Goal: Information Seeking & Learning: Learn about a topic

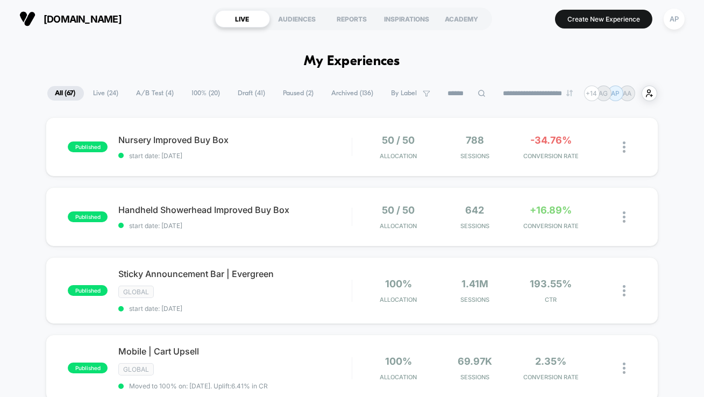
click at [169, 89] on span "A/B Test ( 4 )" at bounding box center [155, 93] width 54 height 15
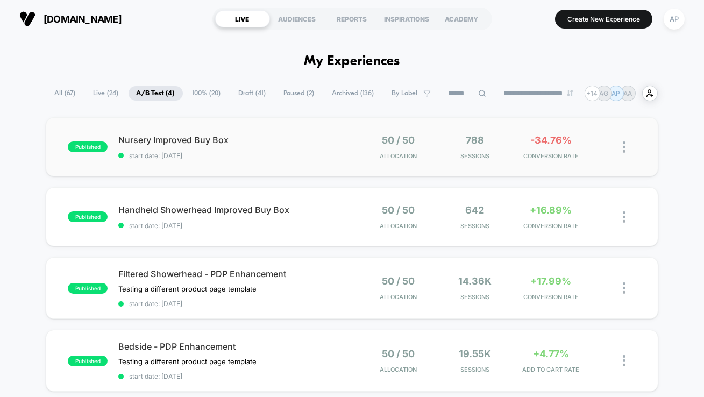
click at [319, 164] on div "published Nursery Improved Buy Box start date: [DATE] 50 / 50 Allocation 788 Se…" at bounding box center [352, 146] width 612 height 59
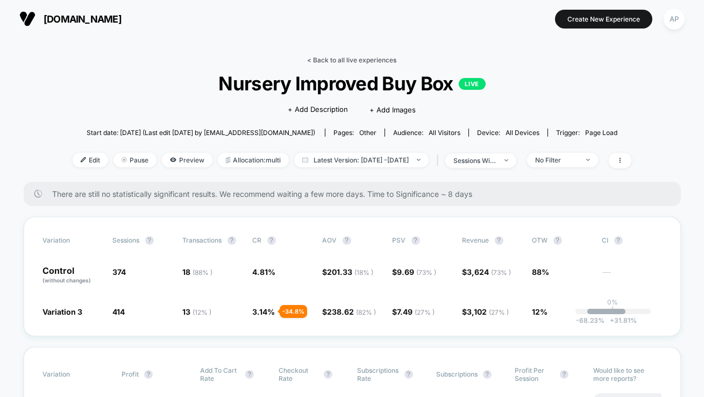
click at [339, 60] on link "< Back to all live experiences" at bounding box center [351, 60] width 89 height 8
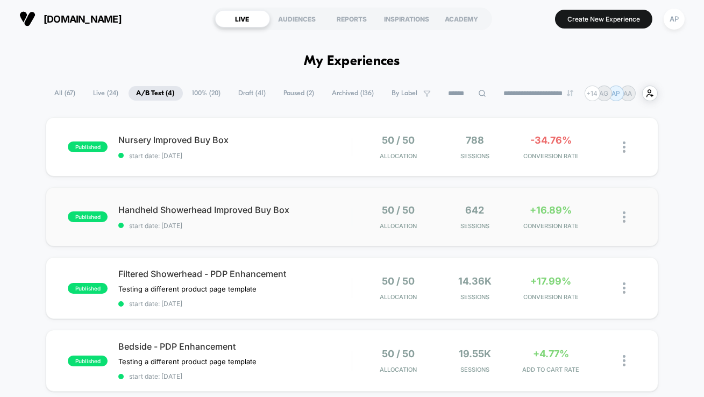
click at [331, 229] on div "published Handheld Showerhead Improved Buy Box start date: [DATE] 50 / 50 Alloc…" at bounding box center [352, 216] width 612 height 59
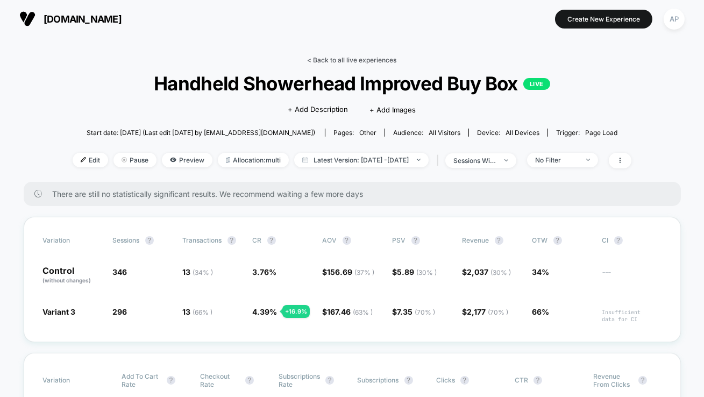
click at [373, 59] on link "< Back to all live experiences" at bounding box center [351, 60] width 89 height 8
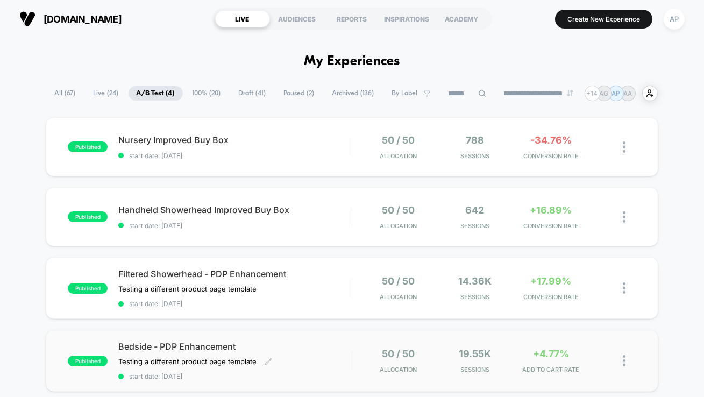
click at [314, 353] on div "Bedside - PDP Enhancement Testing a different product page template Click to ed…" at bounding box center [234, 360] width 233 height 39
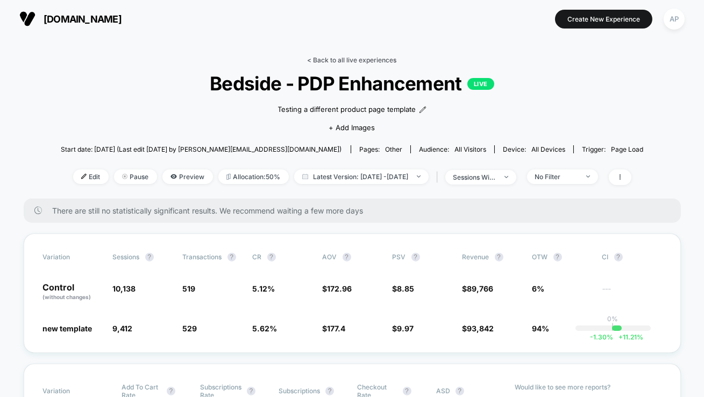
click at [346, 58] on link "< Back to all live experiences" at bounding box center [351, 60] width 89 height 8
